Goal: Task Accomplishment & Management: Complete application form

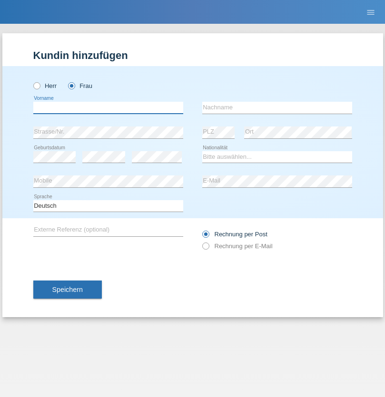
click at [108, 107] on input "text" at bounding box center [108, 108] width 150 height 12
type input "[PERSON_NAME]"
click at [277, 107] on input "text" at bounding box center [277, 108] width 150 height 12
type input "[PERSON_NAME]"
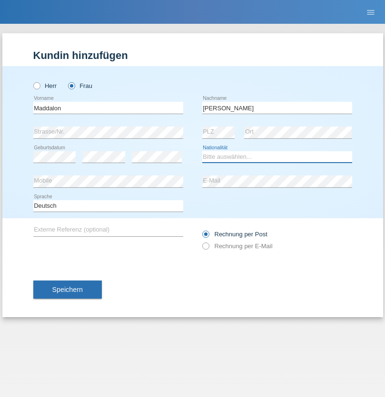
select select "CH"
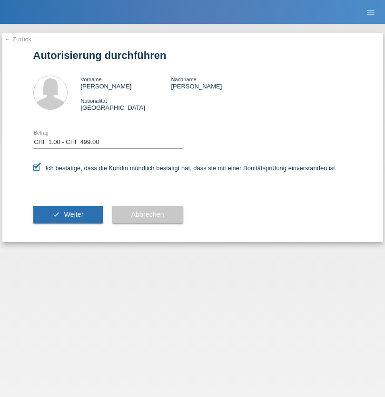
select select "1"
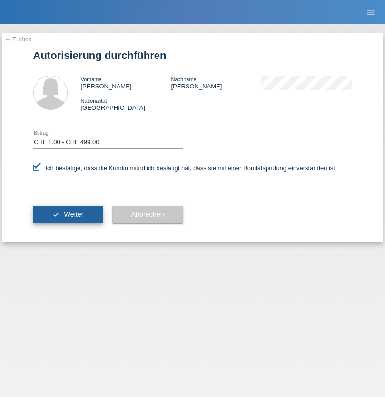
click at [68, 215] on span "Weiter" at bounding box center [74, 215] width 20 height 8
